Goal: Information Seeking & Learning: Learn about a topic

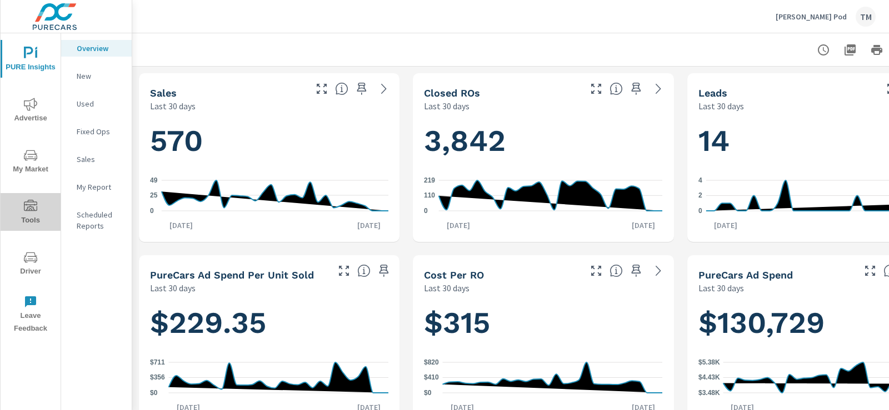
click at [39, 204] on span "Tools" at bounding box center [30, 213] width 53 height 27
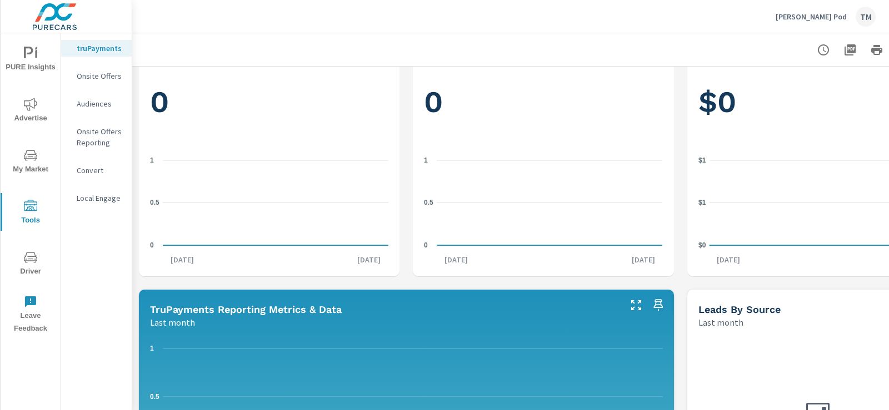
scroll to position [56, 0]
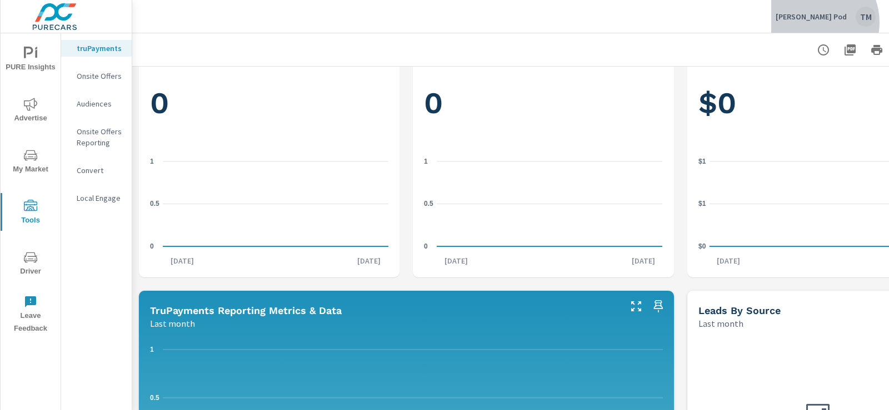
click at [817, 22] on div "Chris Ourisman Pod TM" at bounding box center [825, 17] width 100 height 20
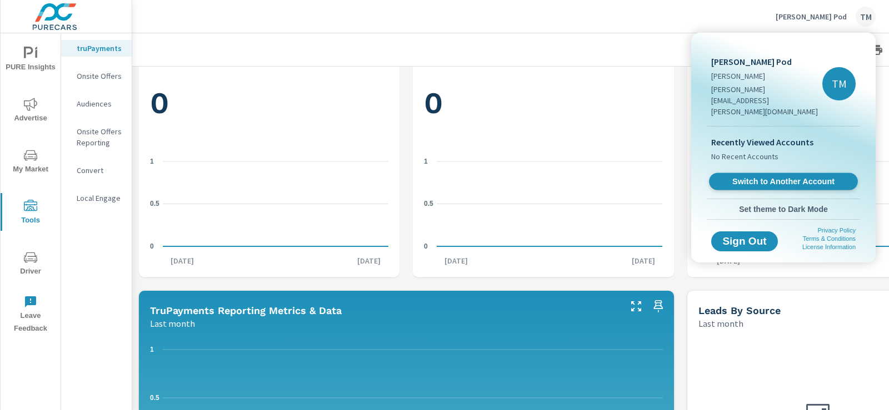
click at [795, 177] on span "Switch to Another Account" at bounding box center [783, 182] width 136 height 11
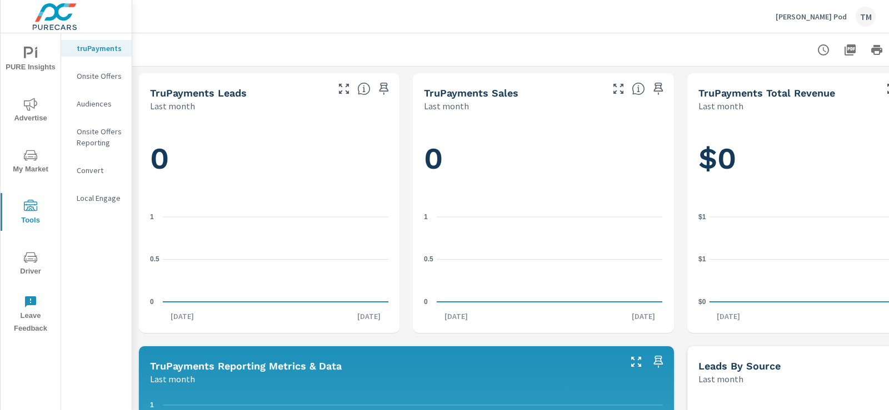
click at [39, 57] on span "PURE Insights" at bounding box center [30, 60] width 53 height 27
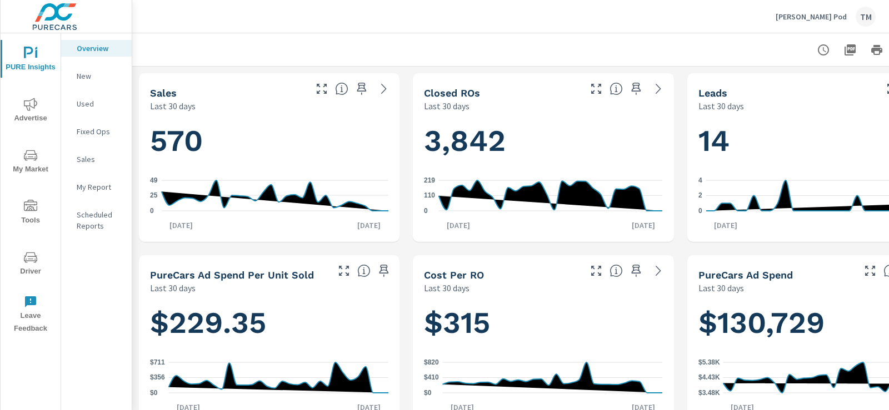
click at [101, 183] on p "My Report" at bounding box center [100, 187] width 46 height 11
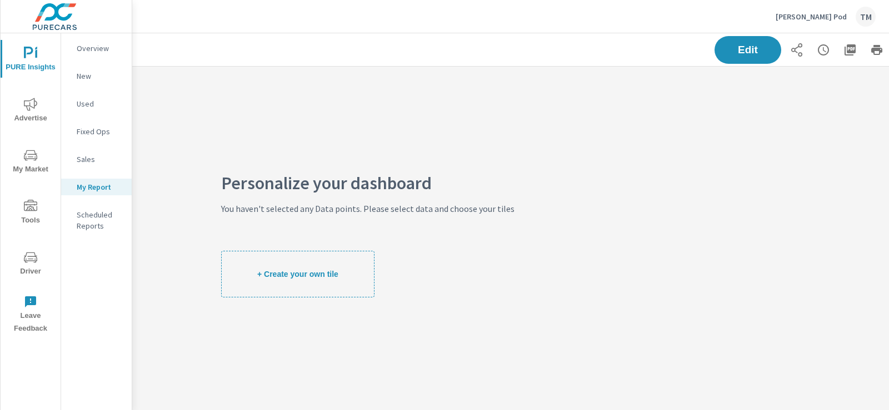
click at [109, 220] on p "Scheduled Reports" at bounding box center [100, 220] width 46 height 22
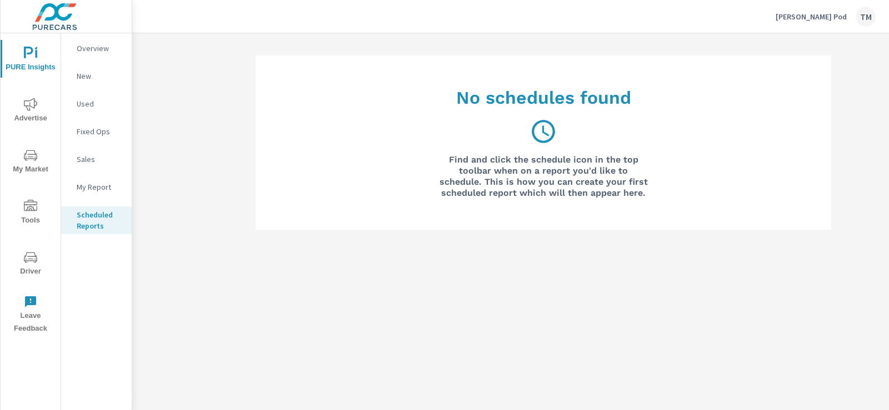
click at [114, 161] on p "Sales" at bounding box center [100, 159] width 46 height 11
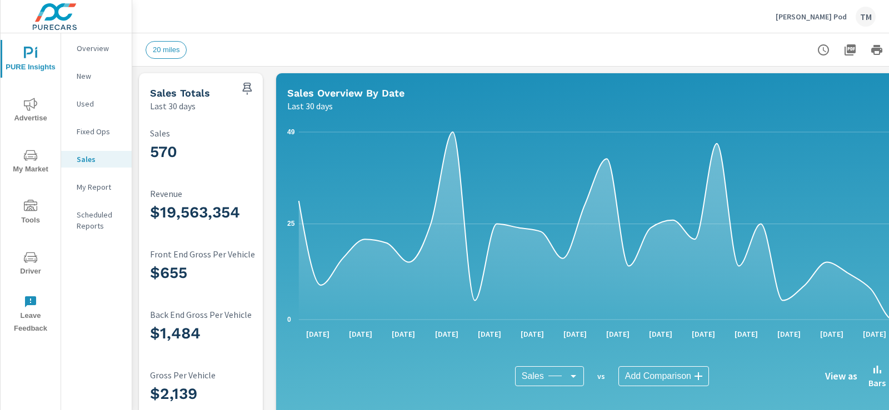
click at [46, 109] on span "Advertise" at bounding box center [30, 111] width 53 height 27
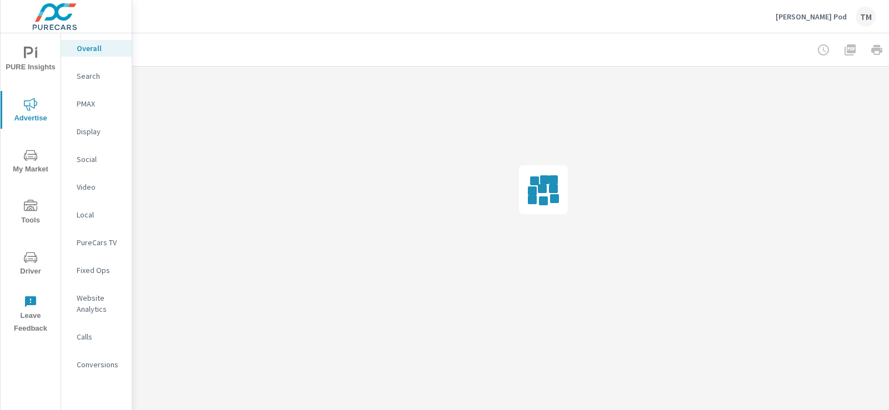
click at [93, 76] on p "Search" at bounding box center [100, 76] width 46 height 11
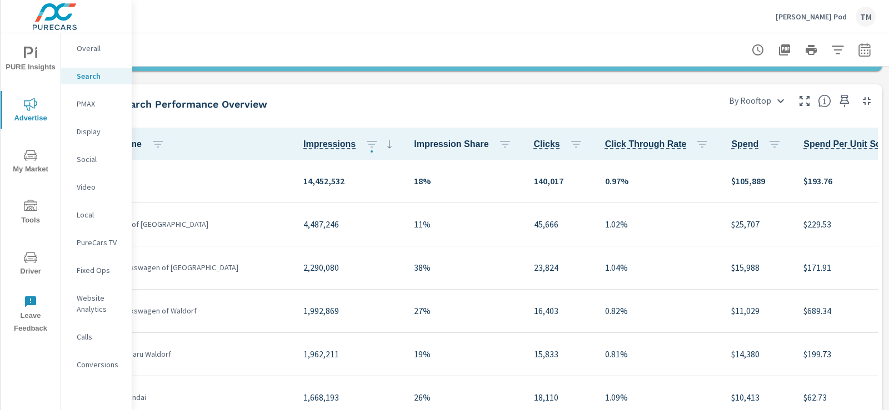
scroll to position [444, 0]
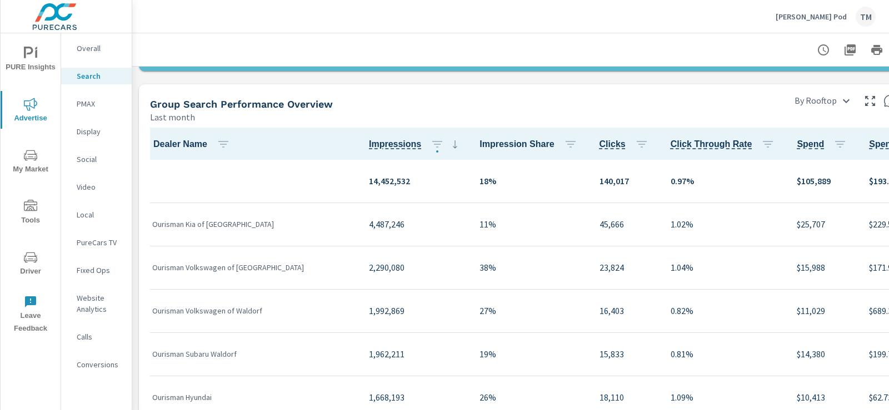
click at [86, 48] on p "Overall" at bounding box center [100, 48] width 46 height 11
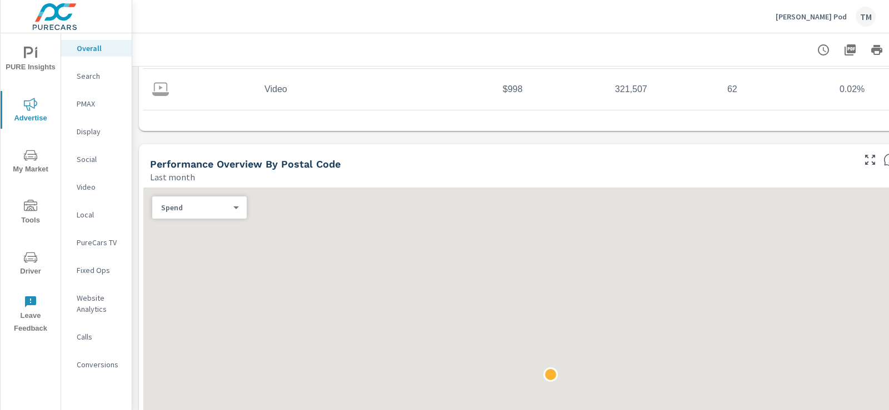
scroll to position [333, 0]
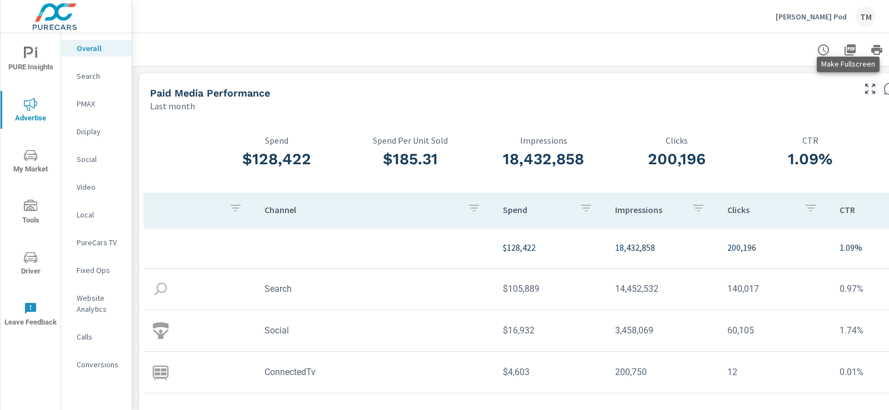
click at [865, 90] on icon "button" at bounding box center [869, 88] width 13 height 13
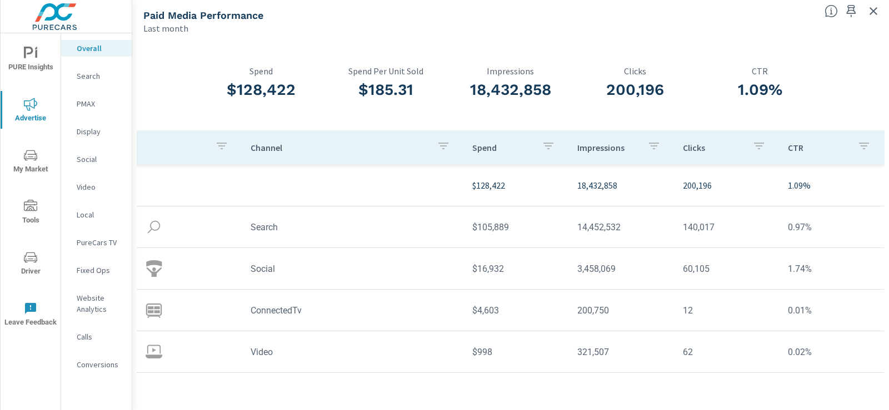
click at [159, 31] on p "Last month" at bounding box center [165, 28] width 45 height 13
click at [219, 150] on icon "button" at bounding box center [221, 145] width 13 height 13
click at [789, 44] on div at bounding box center [444, 205] width 889 height 410
click at [870, 12] on icon "button" at bounding box center [872, 10] width 13 height 13
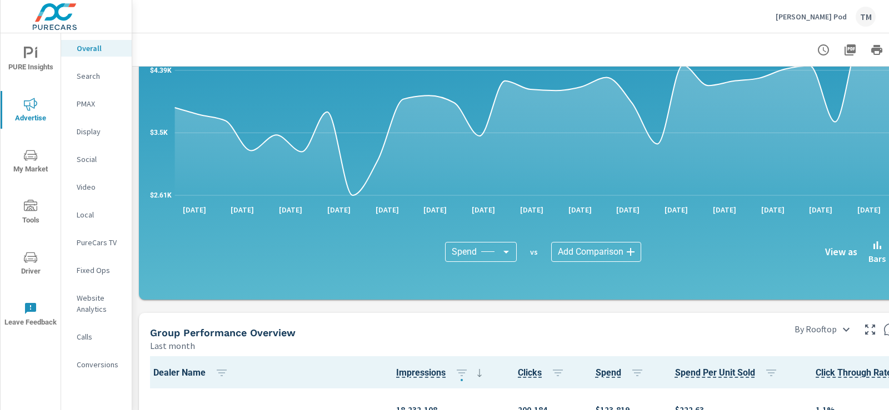
scroll to position [1222, 0]
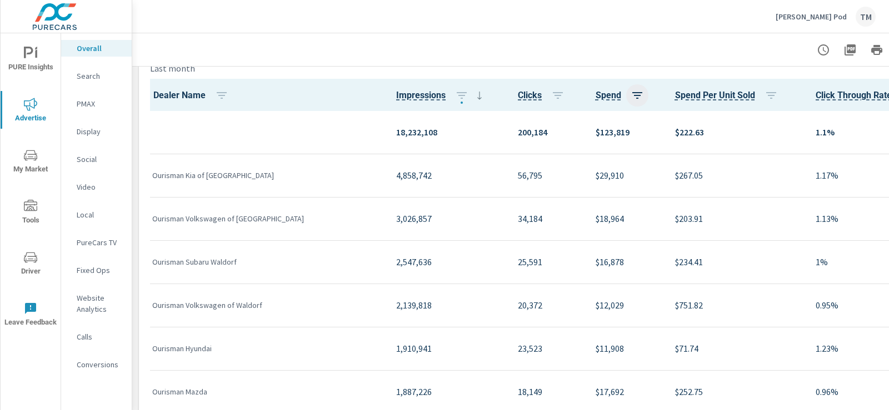
click at [630, 91] on icon "button" at bounding box center [636, 95] width 13 height 13
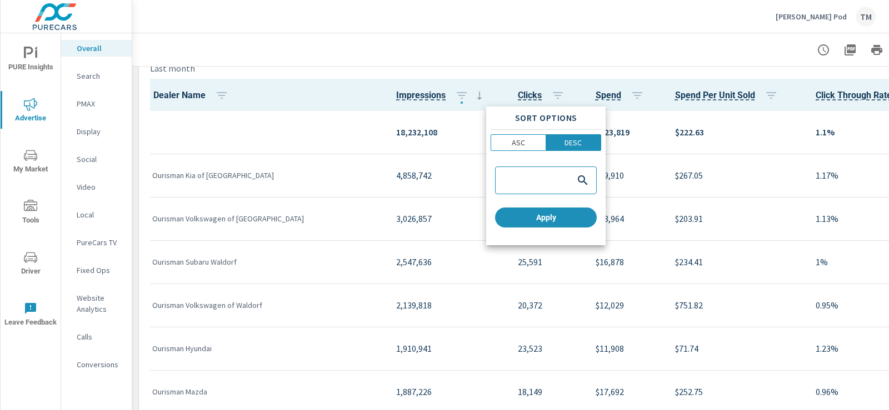
click at [599, 68] on div at bounding box center [444, 205] width 889 height 410
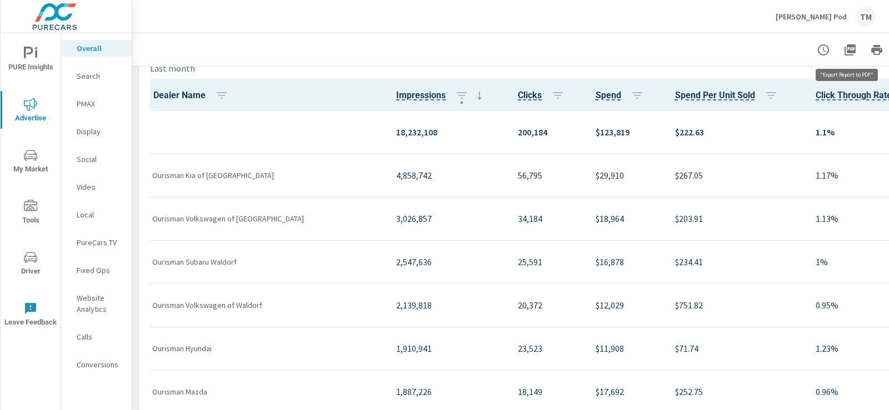
click at [854, 52] on icon "button" at bounding box center [849, 49] width 11 height 11
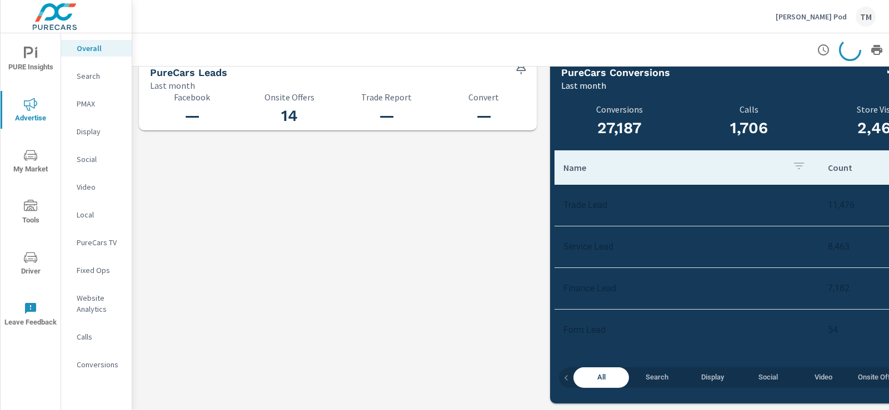
scroll to position [1760, 0]
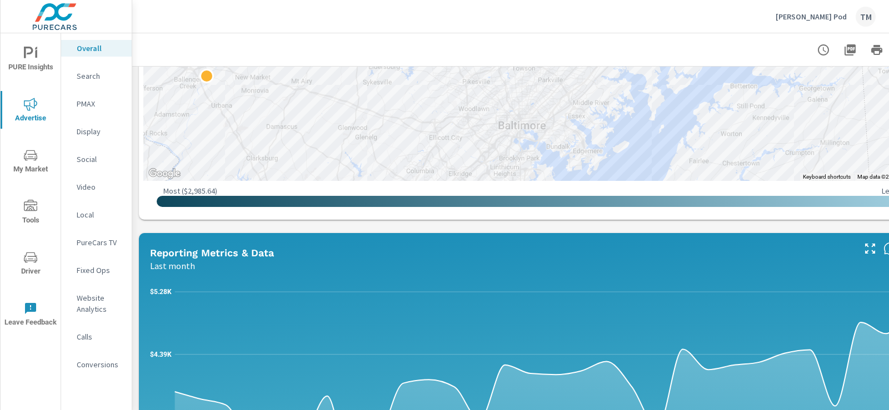
scroll to position [593, 0]
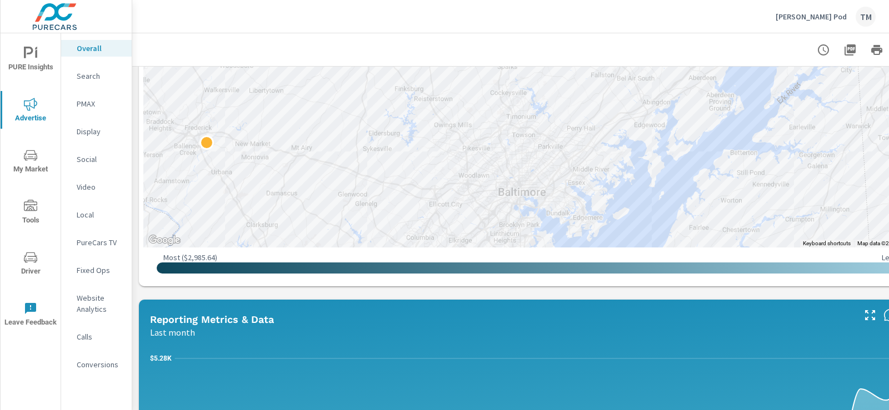
click at [36, 161] on icon "nav menu" at bounding box center [30, 155] width 13 height 13
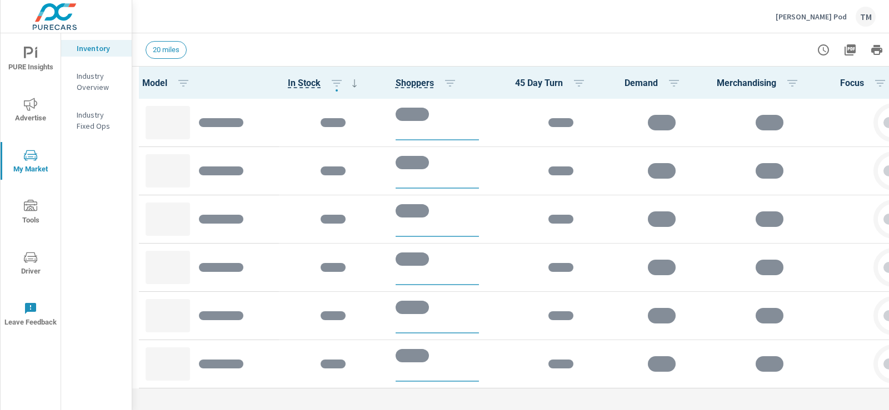
click at [39, 213] on span "Tools" at bounding box center [30, 213] width 53 height 27
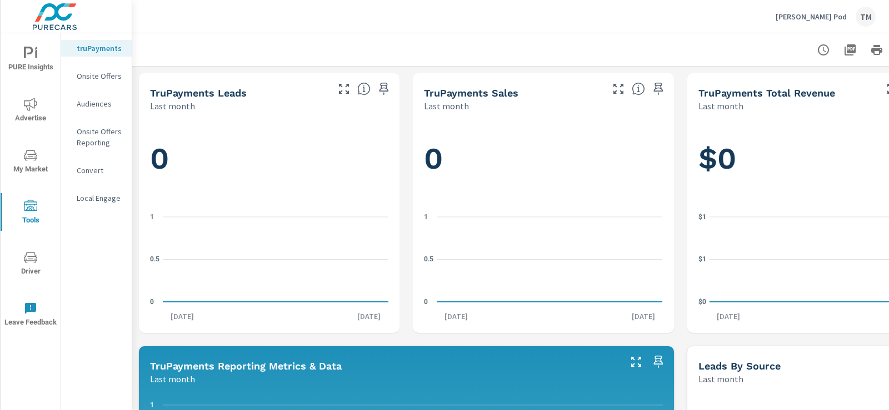
click at [38, 266] on span "Driver" at bounding box center [30, 264] width 53 height 27
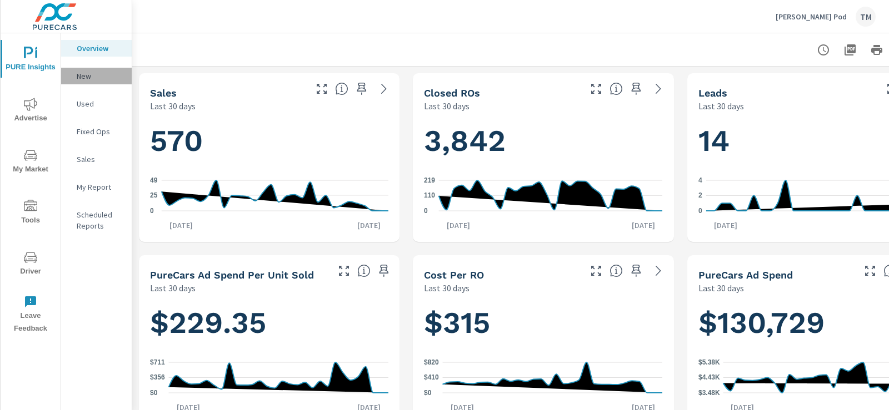
click at [101, 83] on div "New" at bounding box center [96, 76] width 71 height 17
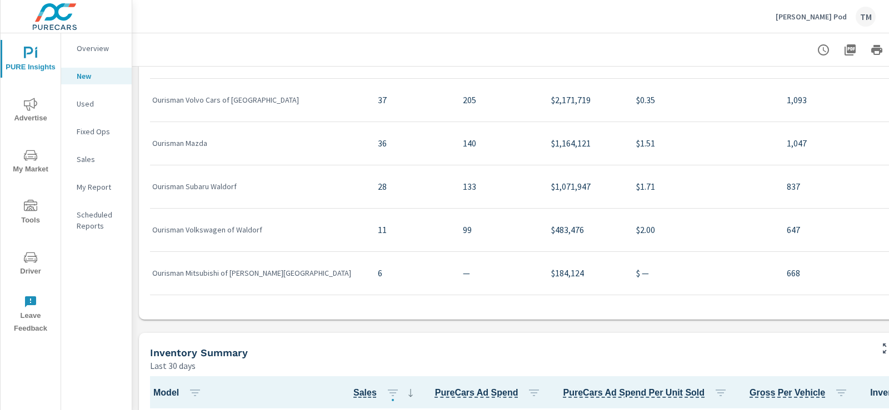
scroll to position [1111, 0]
